Goal: Navigation & Orientation: Find specific page/section

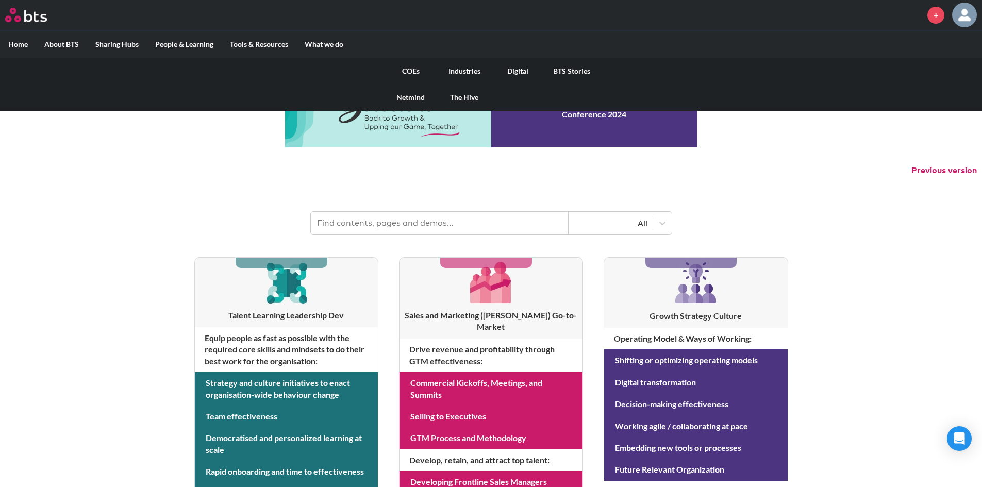
click at [408, 68] on link "COEs" at bounding box center [411, 71] width 54 height 27
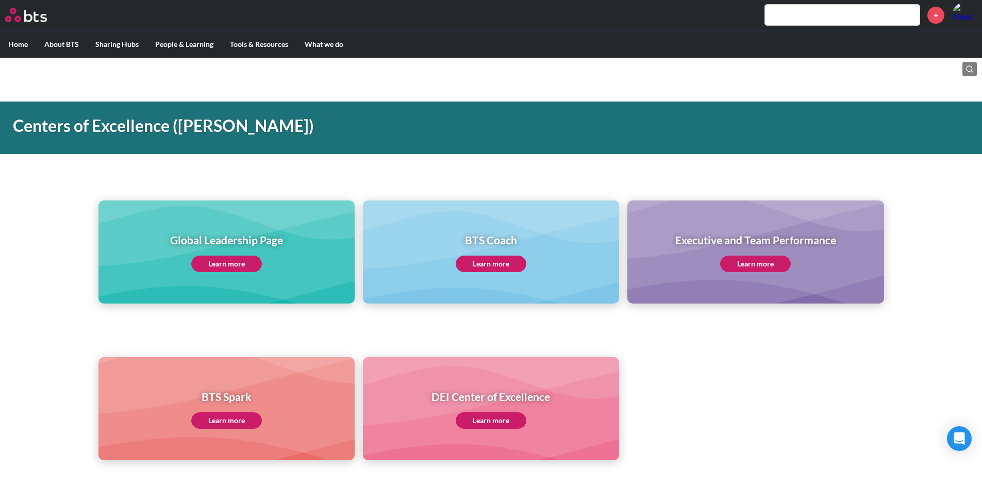
click at [230, 260] on link "Learn more" at bounding box center [226, 264] width 71 height 16
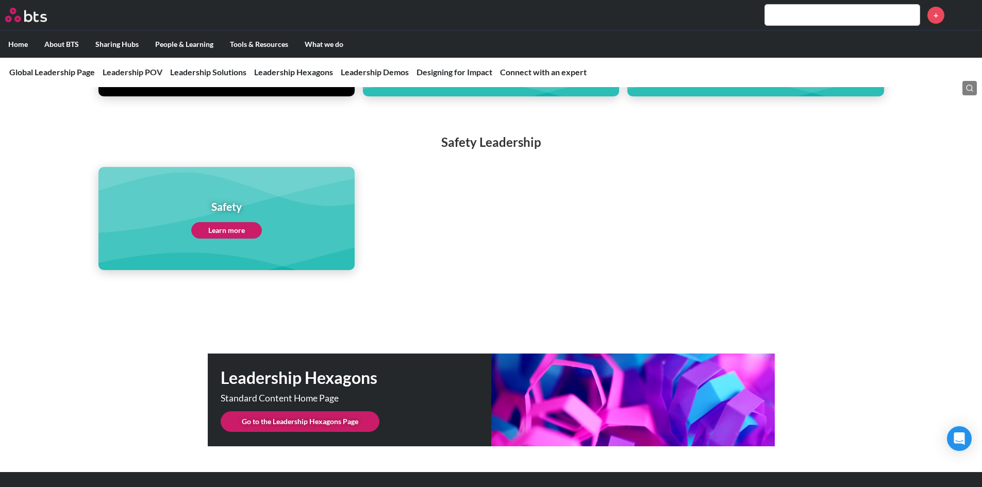
scroll to position [2423, 0]
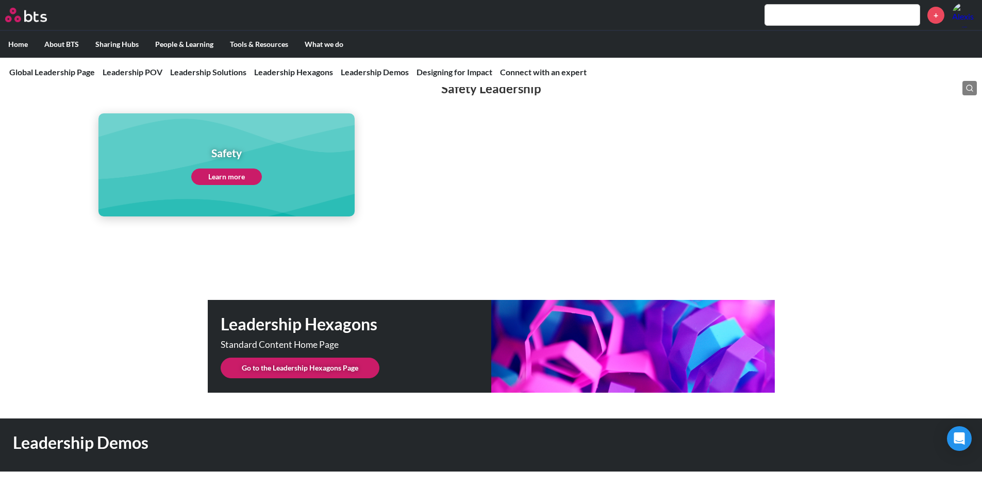
click at [322, 358] on link "Go to the Leadership Hexagons Page" at bounding box center [300, 368] width 159 height 21
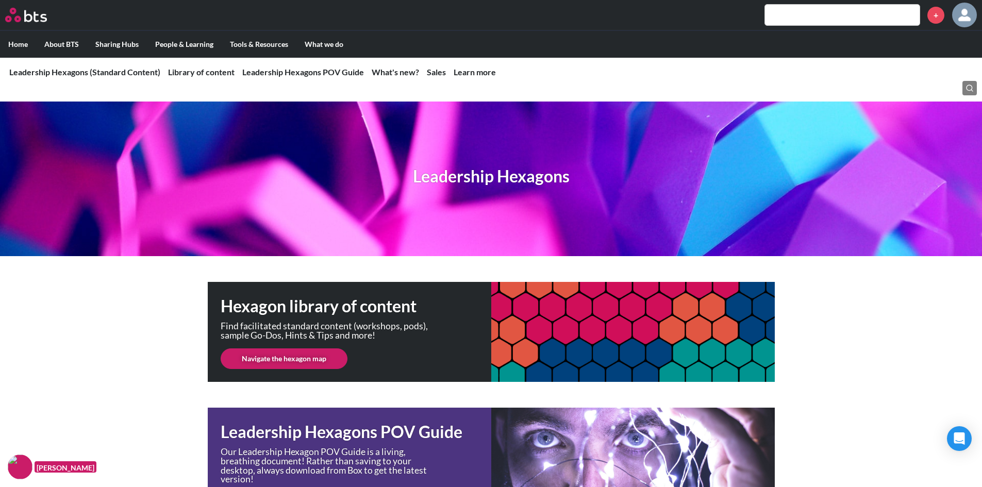
click at [326, 359] on link "Navigate the hexagon map" at bounding box center [284, 358] width 127 height 21
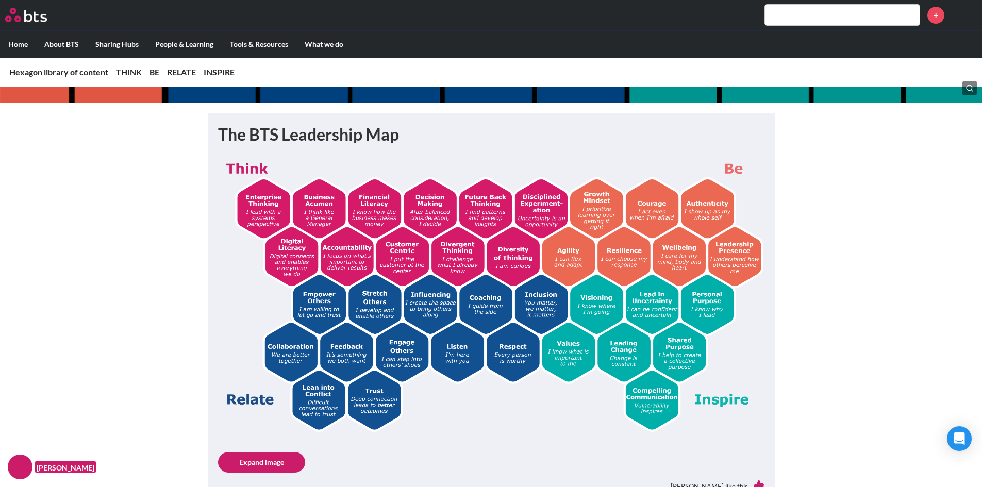
scroll to position [154, 0]
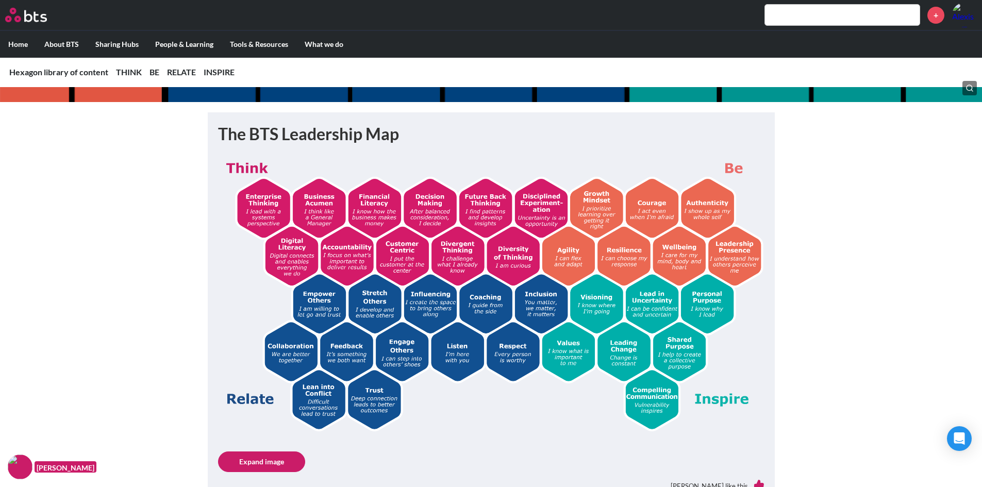
click at [385, 300] on img at bounding box center [491, 293] width 546 height 275
click at [381, 304] on img at bounding box center [491, 293] width 546 height 275
click at [370, 291] on img at bounding box center [491, 293] width 546 height 275
click at [373, 312] on img at bounding box center [491, 293] width 546 height 275
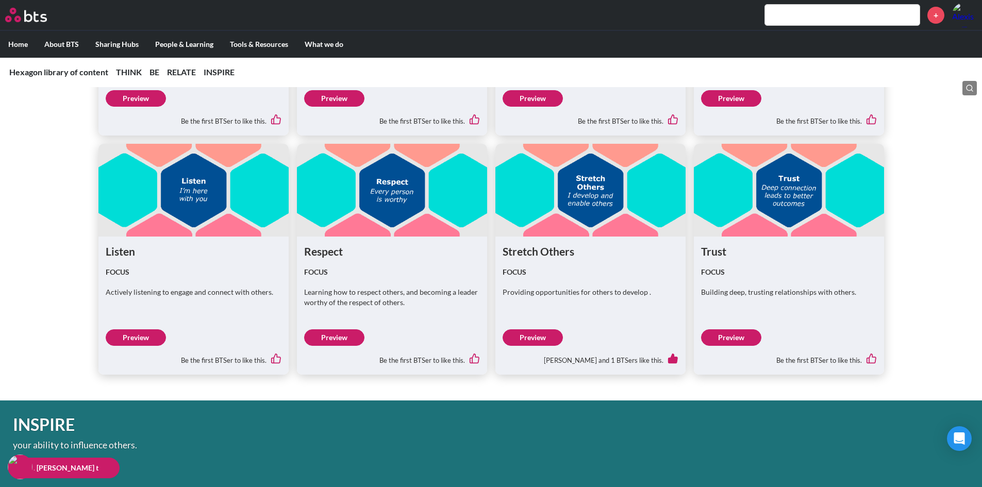
scroll to position [2679, 0]
